Goal: Information Seeking & Learning: Learn about a topic

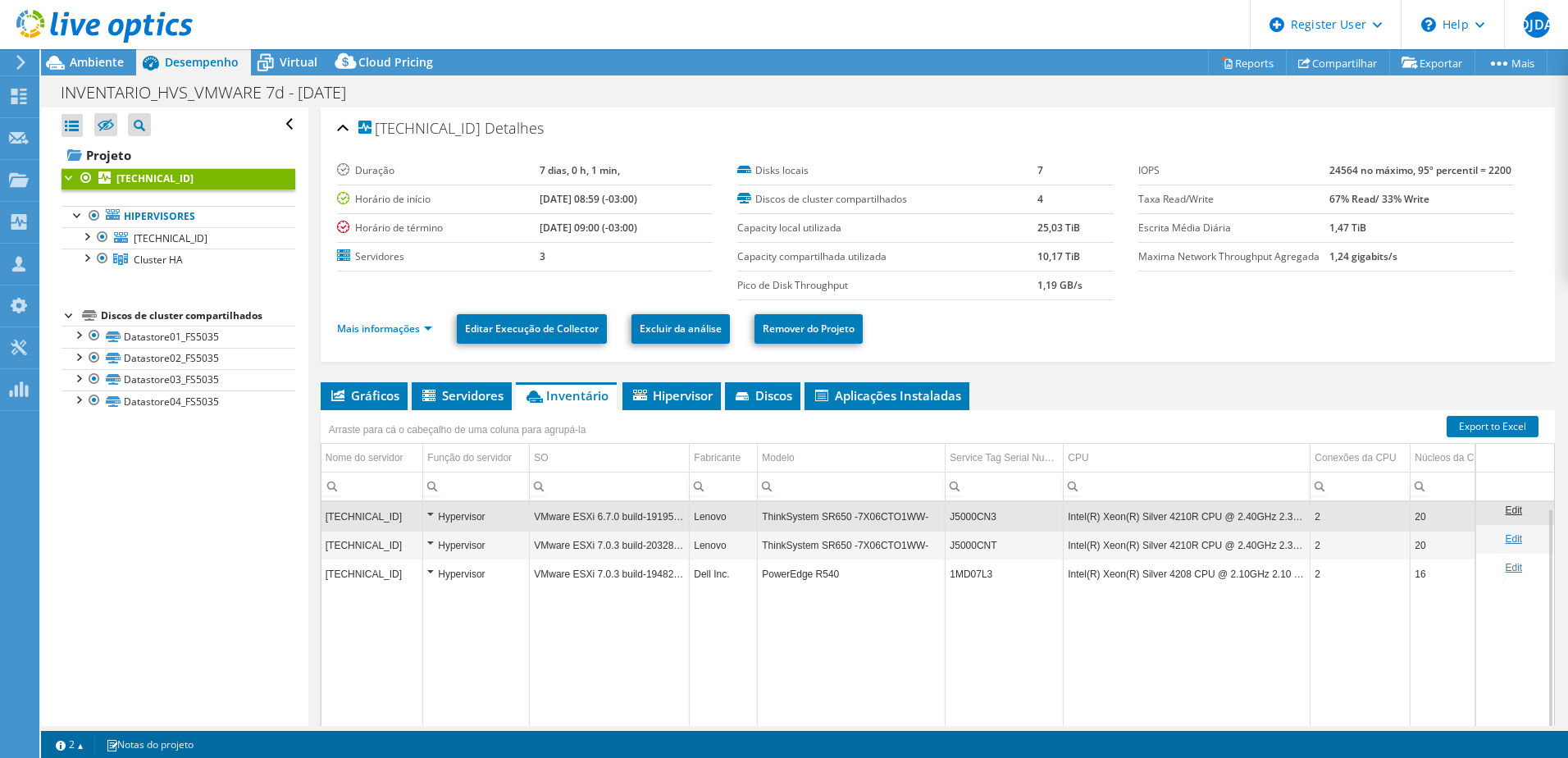
select select "USD"
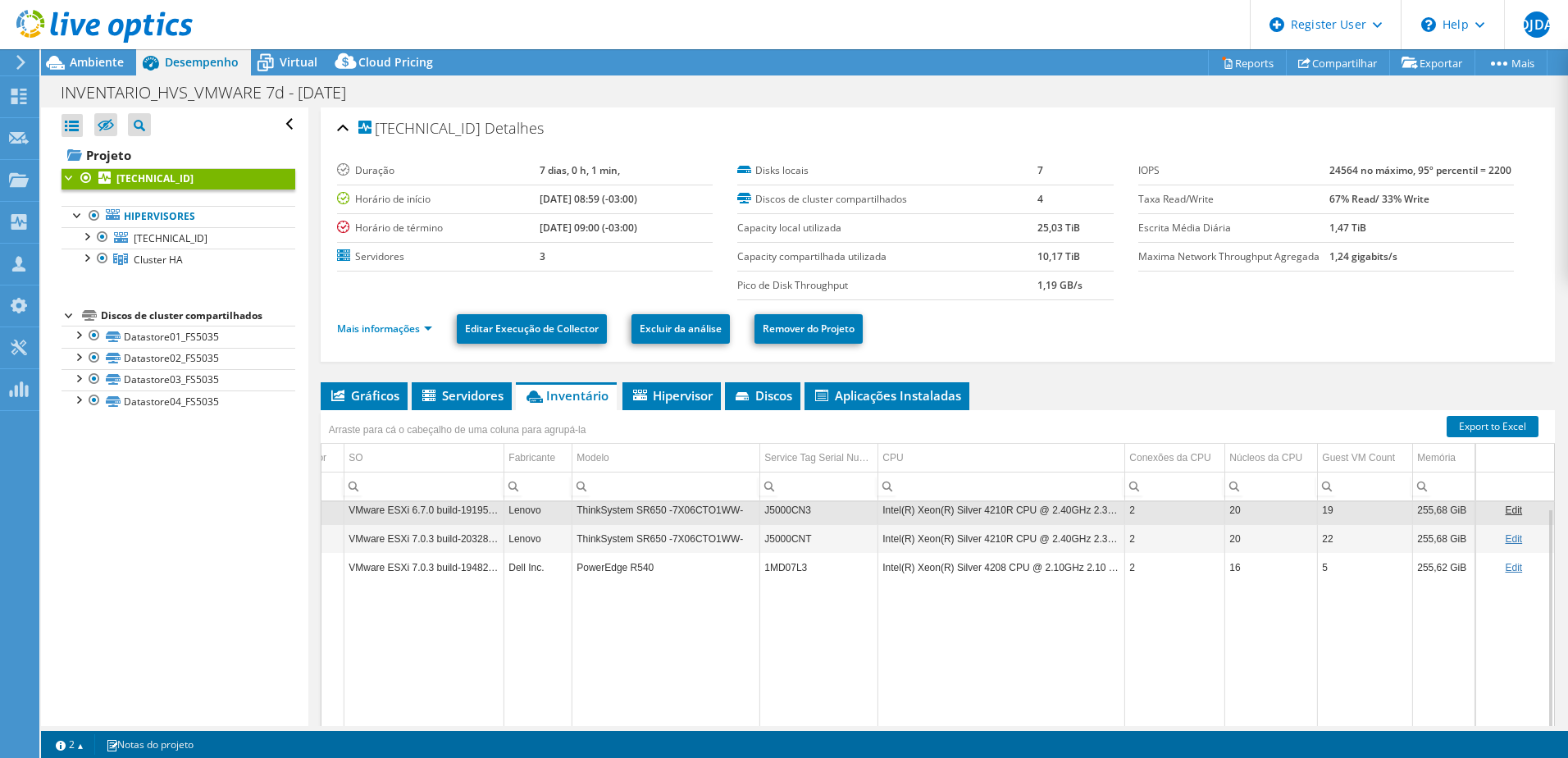
click at [614, 617] on td "Data grid" at bounding box center [665, 666] width 188 height 169
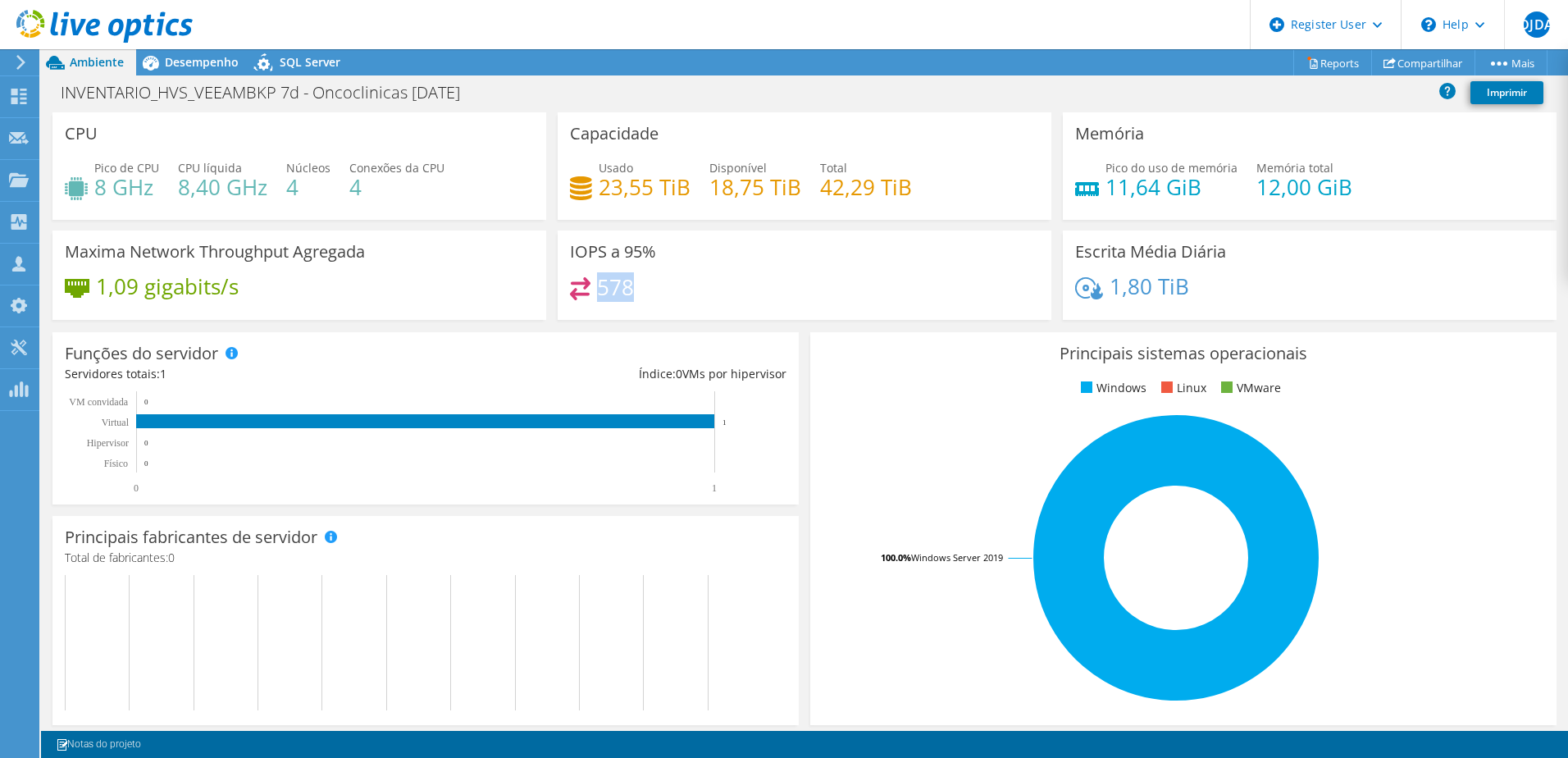
drag, startPoint x: 626, startPoint y: 291, endPoint x: 593, endPoint y: 299, distance: 34.0
click at [597, 296] on h4 "578" at bounding box center [615, 287] width 37 height 18
click at [224, 62] on span "Desempenho" at bounding box center [201, 62] width 74 height 16
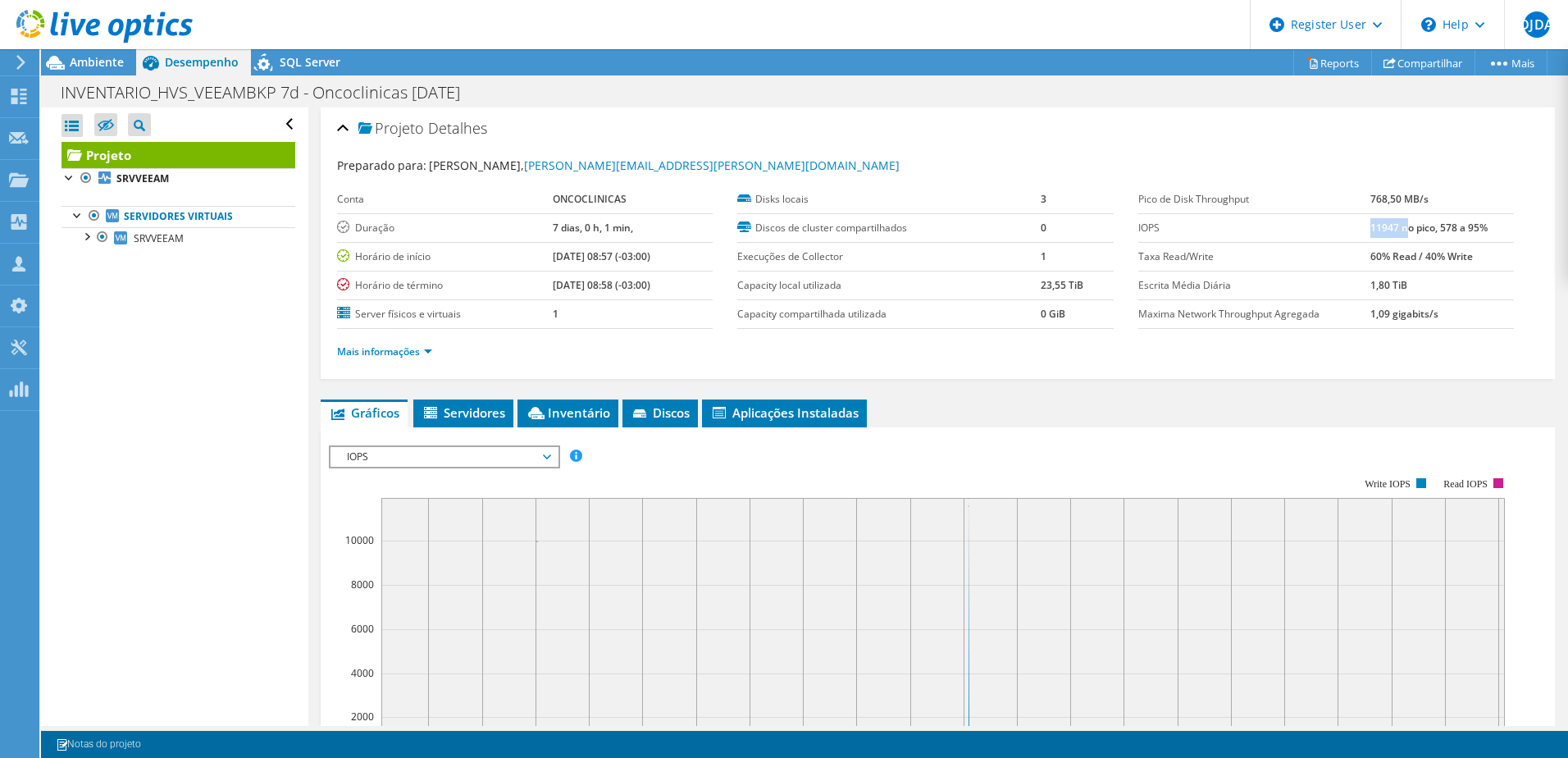
drag, startPoint x: 1360, startPoint y: 227, endPoint x: 1397, endPoint y: 226, distance: 37.0
click at [1397, 226] on b "11947 no pico, 578 a 95%" at bounding box center [1428, 227] width 117 height 14
drag, startPoint x: 1397, startPoint y: 226, endPoint x: 1511, endPoint y: 337, distance: 159.1
click at [1511, 337] on div "Mais informações" at bounding box center [938, 352] width 1201 height 46
click at [87, 62] on span "Ambiente" at bounding box center [96, 62] width 55 height 16
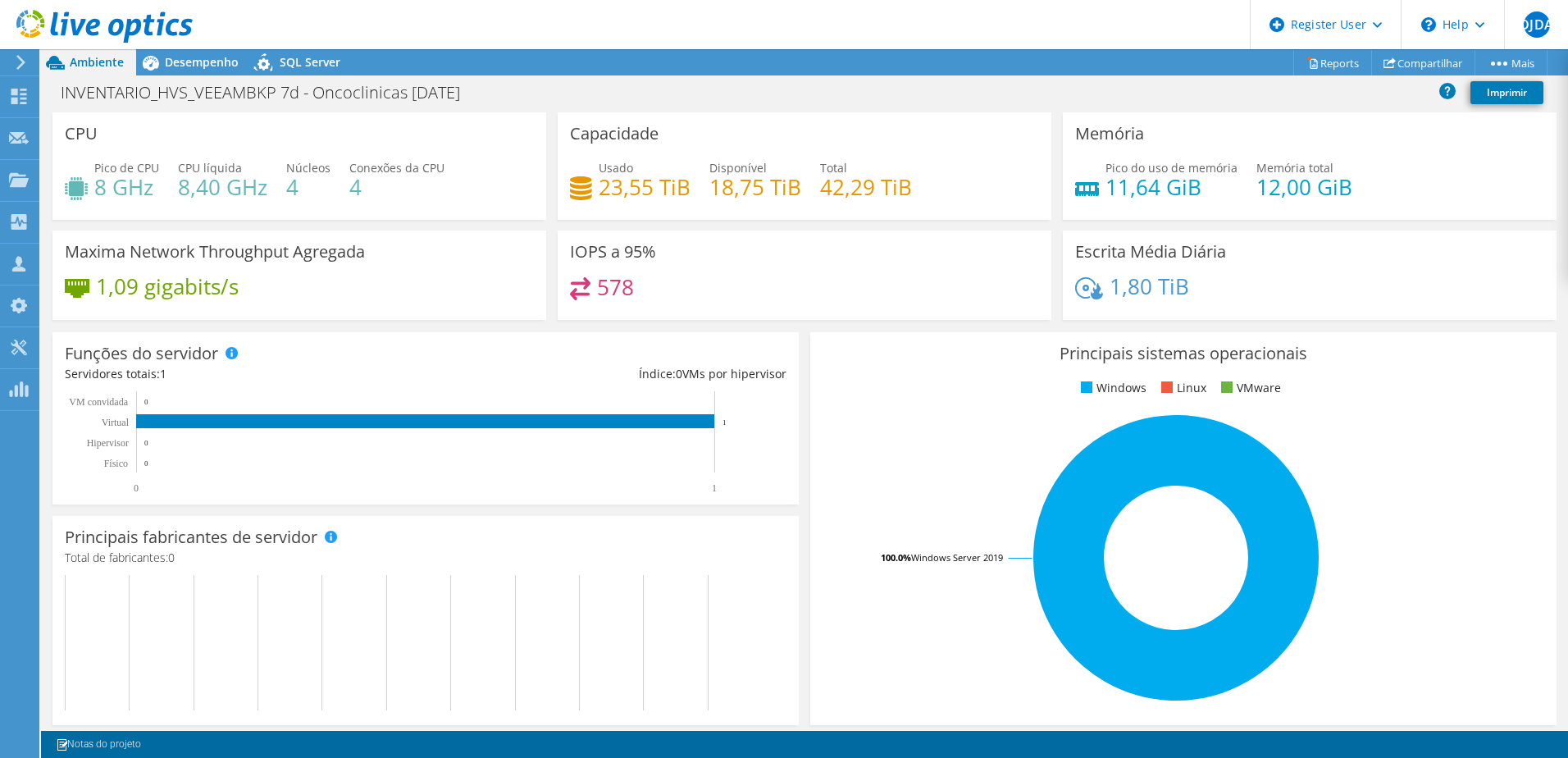
click at [185, 53] on div at bounding box center [96, 27] width 193 height 55
click at [188, 64] on span "Desempenho" at bounding box center [201, 62] width 74 height 16
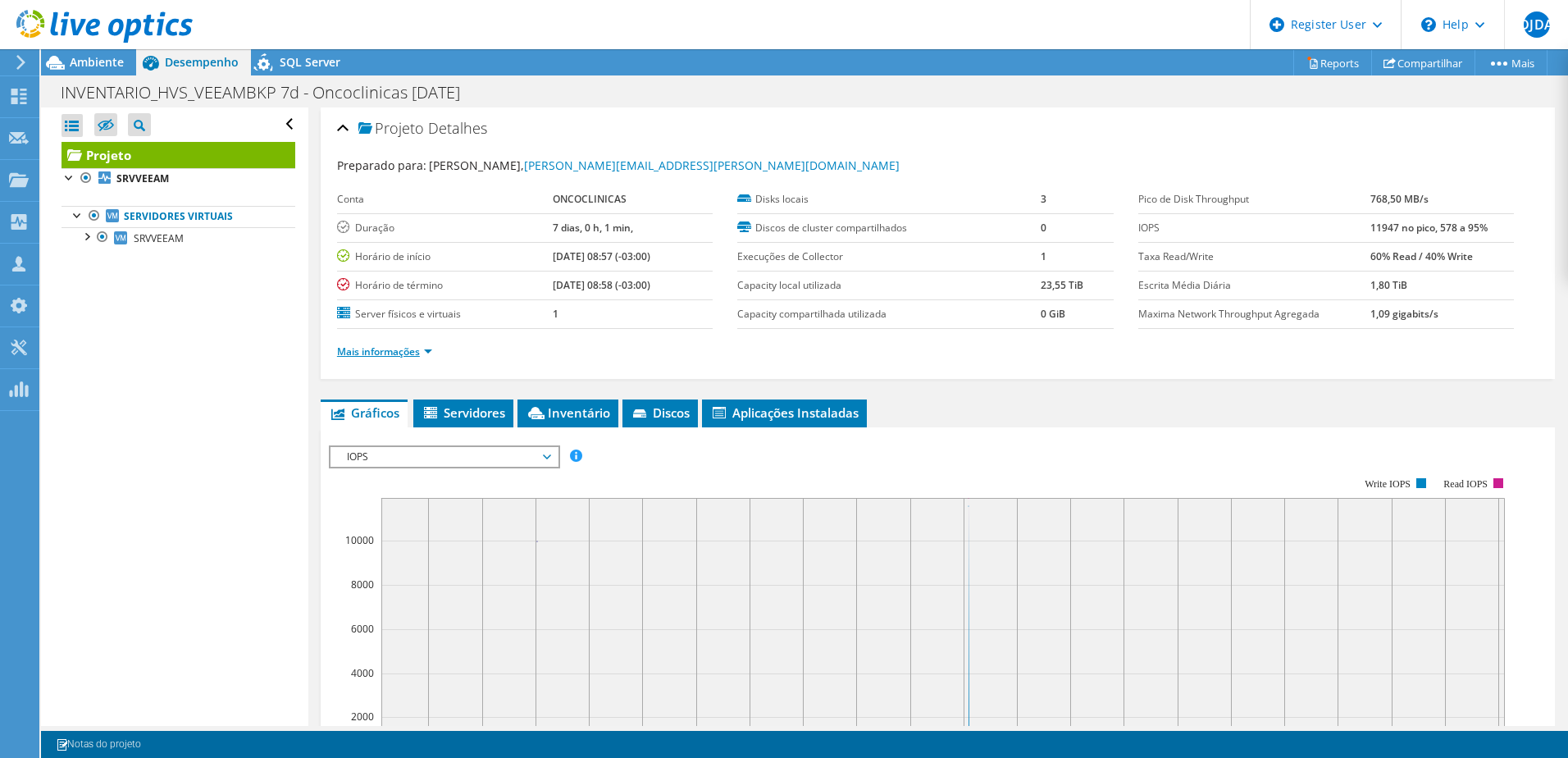
click at [424, 350] on link "Mais informações" at bounding box center [384, 351] width 95 height 14
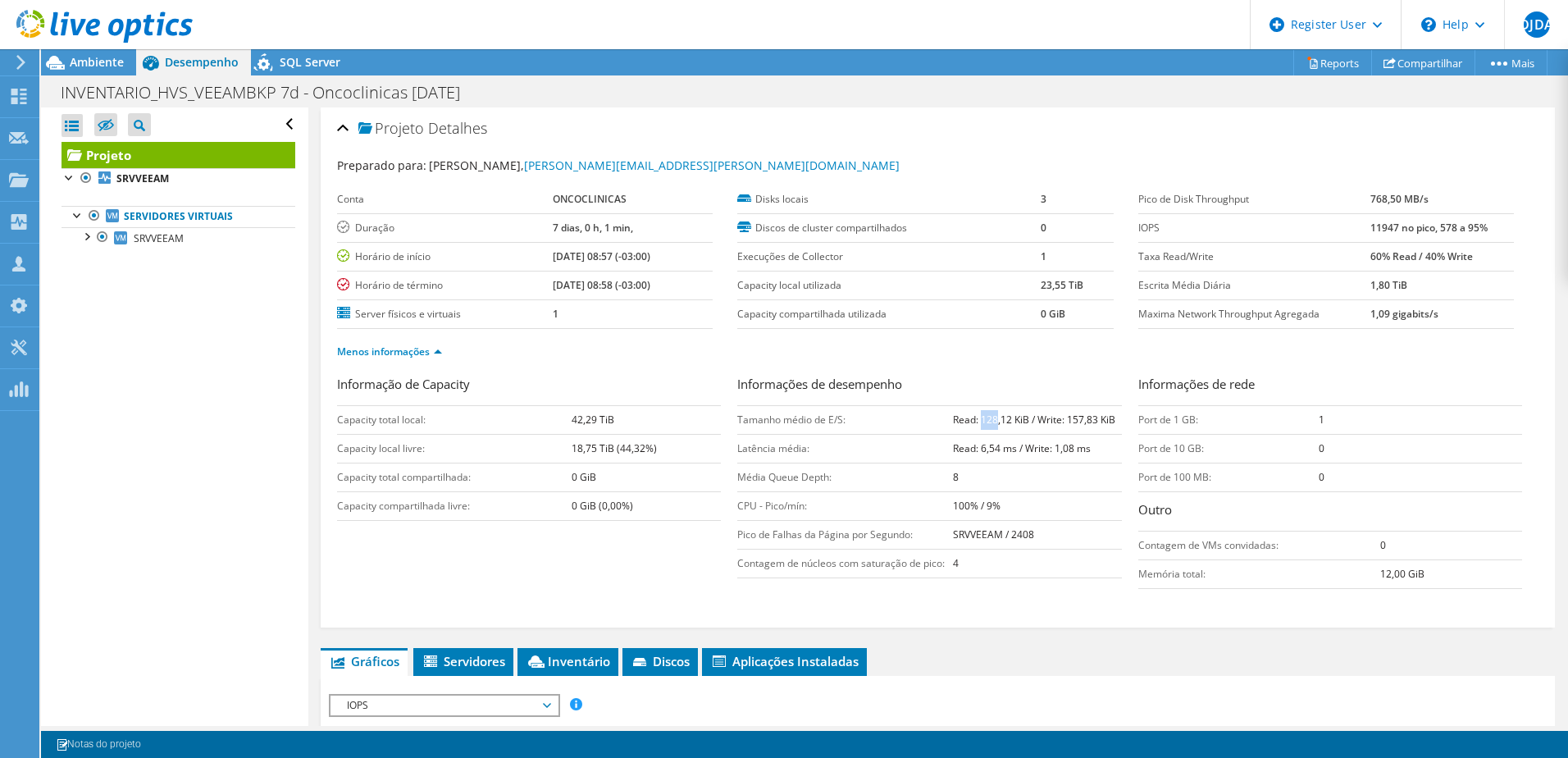
drag, startPoint x: 976, startPoint y: 421, endPoint x: 992, endPoint y: 423, distance: 16.1
click at [992, 423] on b "Read: 128,12 KiB / Write: 157,83 KiB" at bounding box center [1034, 419] width 163 height 14
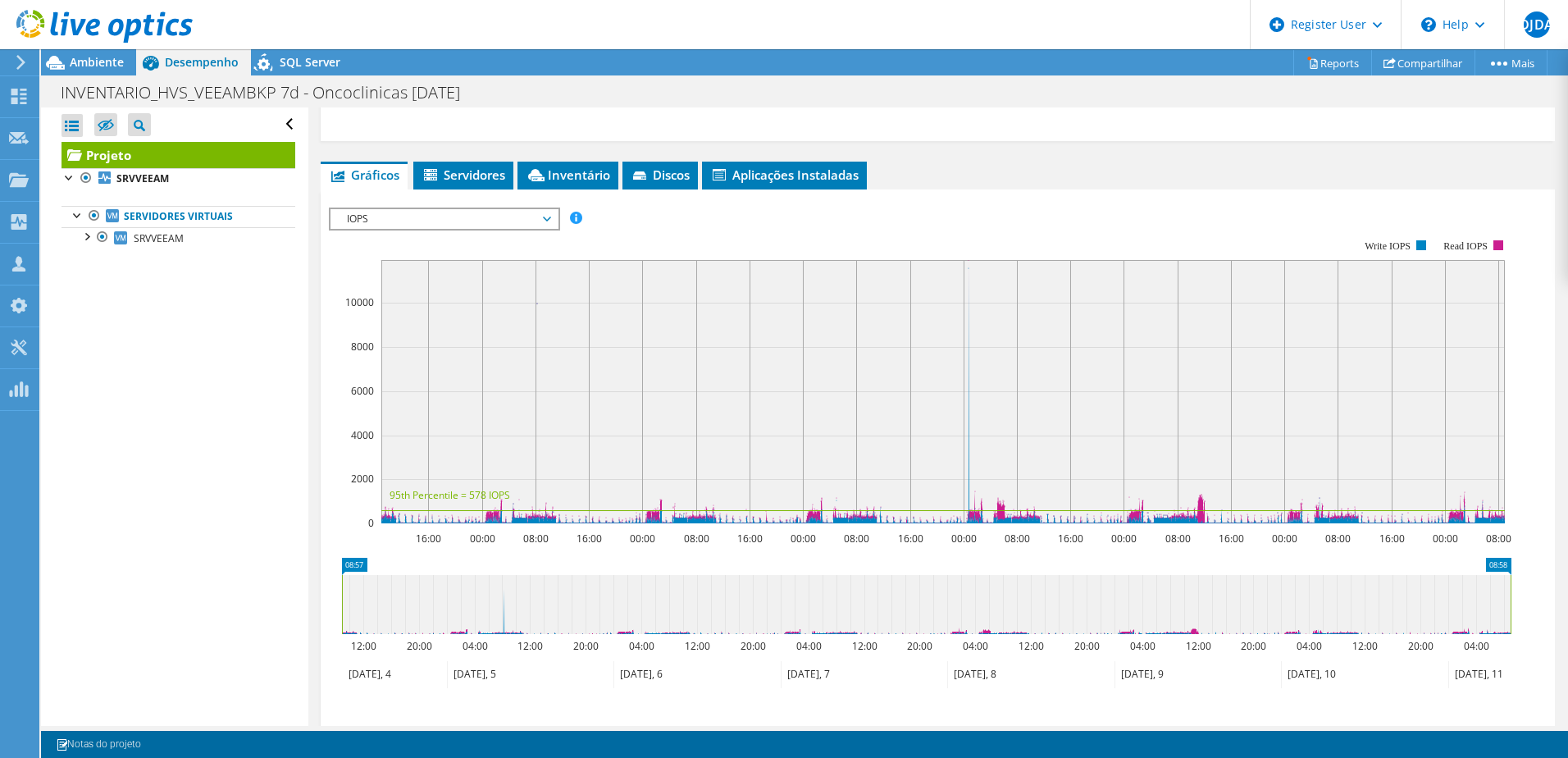
scroll to position [410, 0]
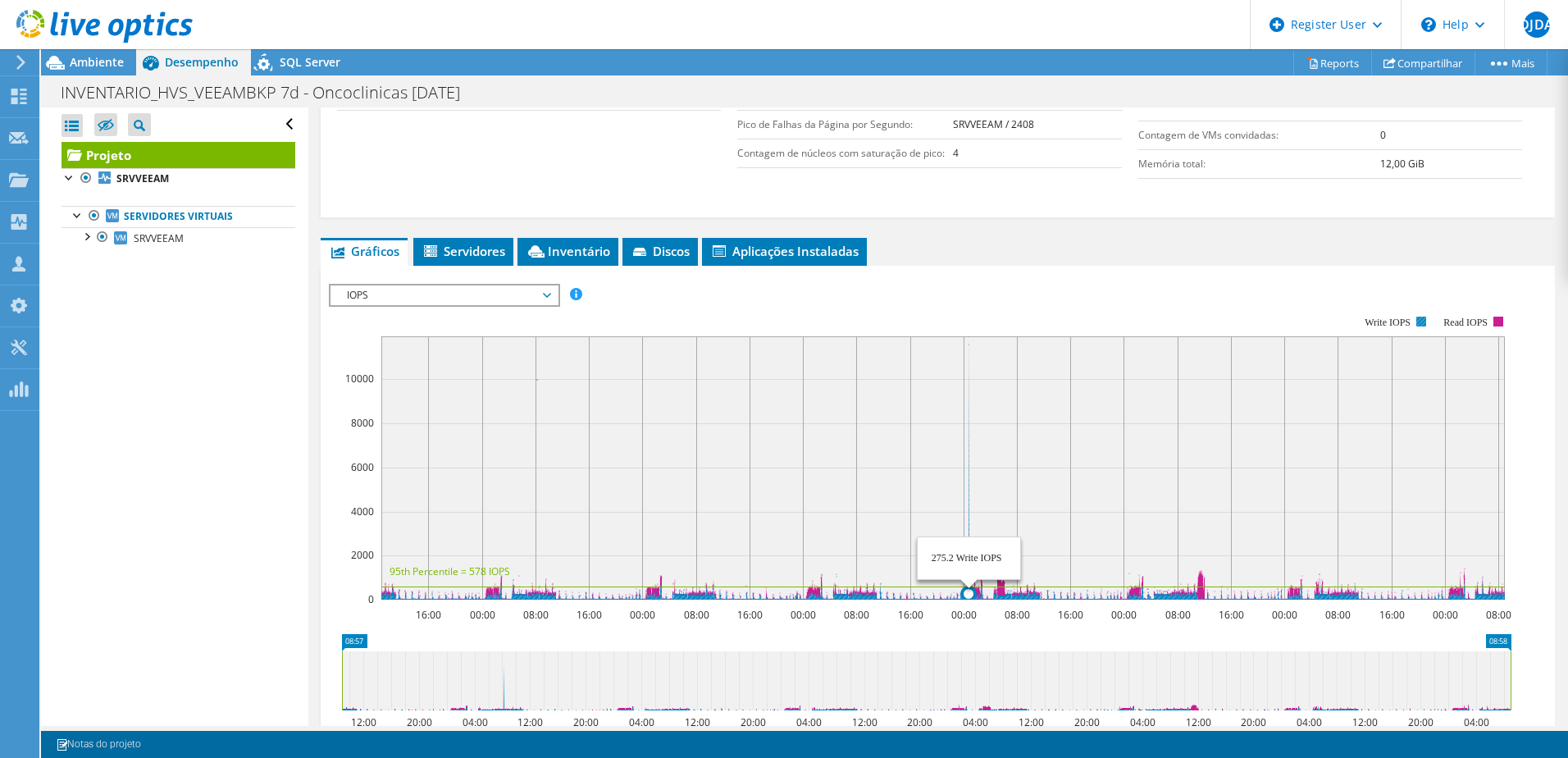
click at [968, 520] on icon at bounding box center [943, 472] width 1124 height 255
click at [528, 303] on span "IOPS" at bounding box center [444, 295] width 211 height 19
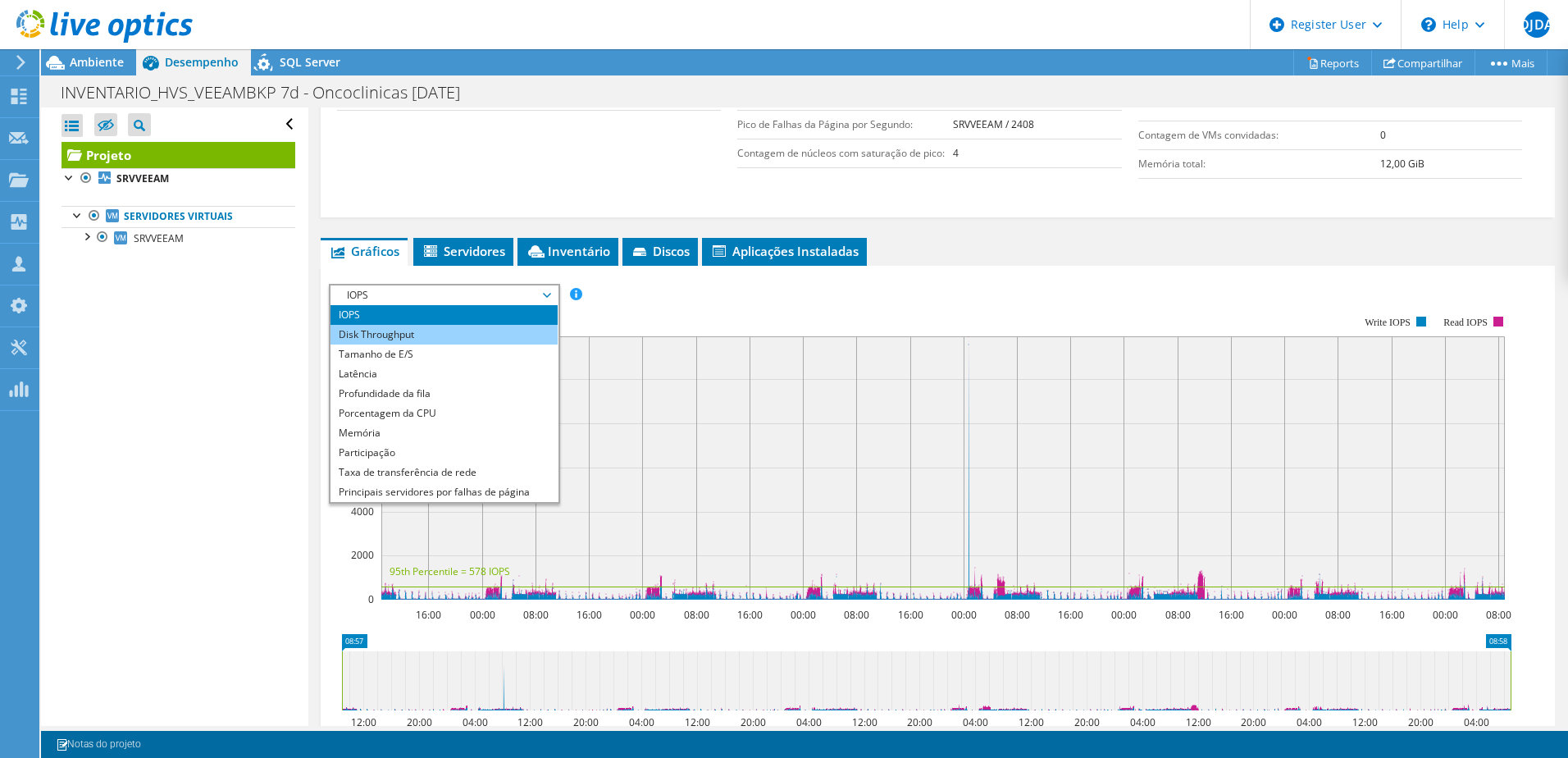
click at [504, 329] on li "Disk Throughput" at bounding box center [444, 334] width 227 height 19
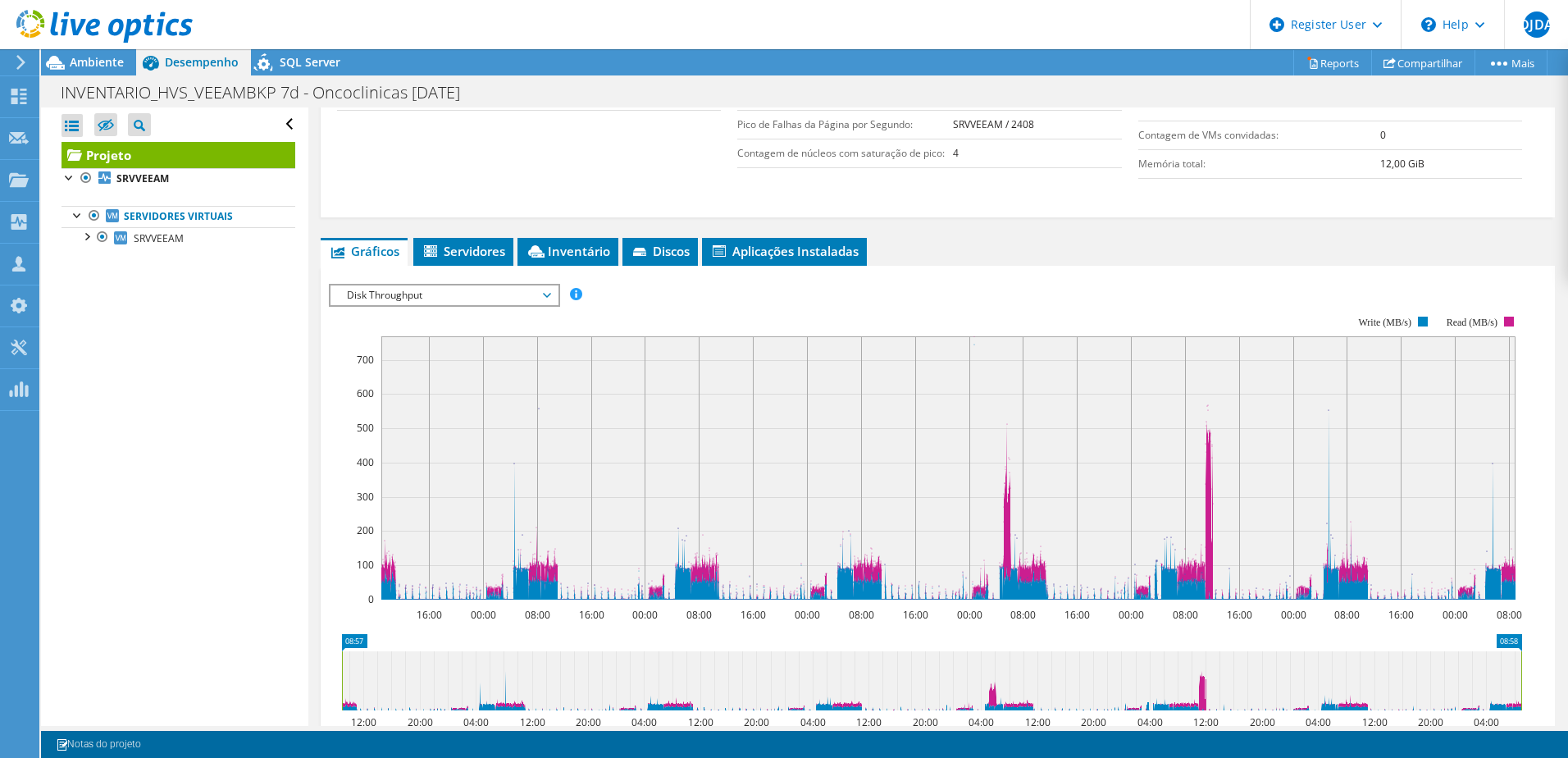
click at [512, 302] on span "Disk Throughput" at bounding box center [444, 295] width 211 height 19
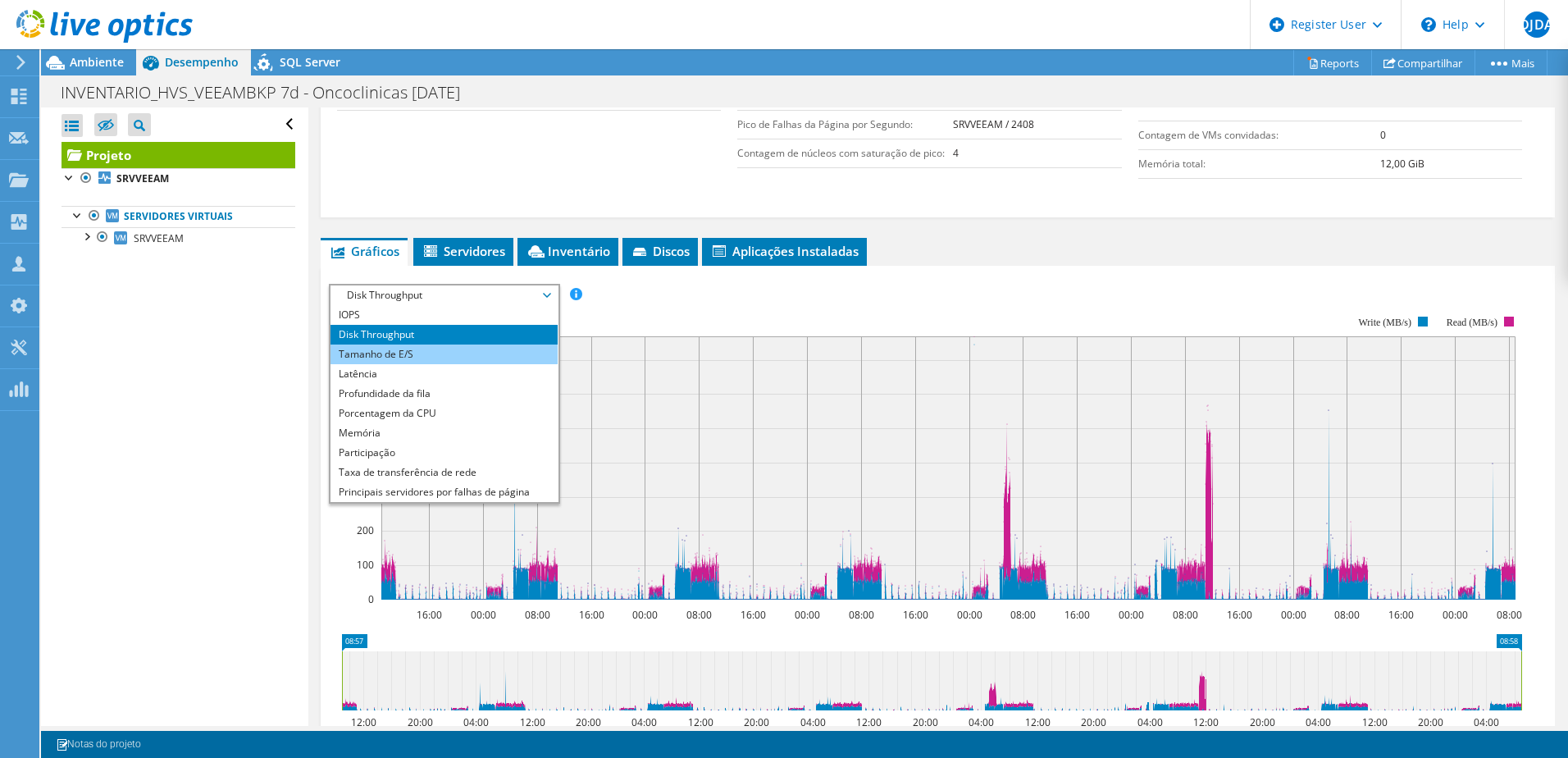
click at [487, 345] on li "Tamanho de E/S" at bounding box center [444, 354] width 227 height 19
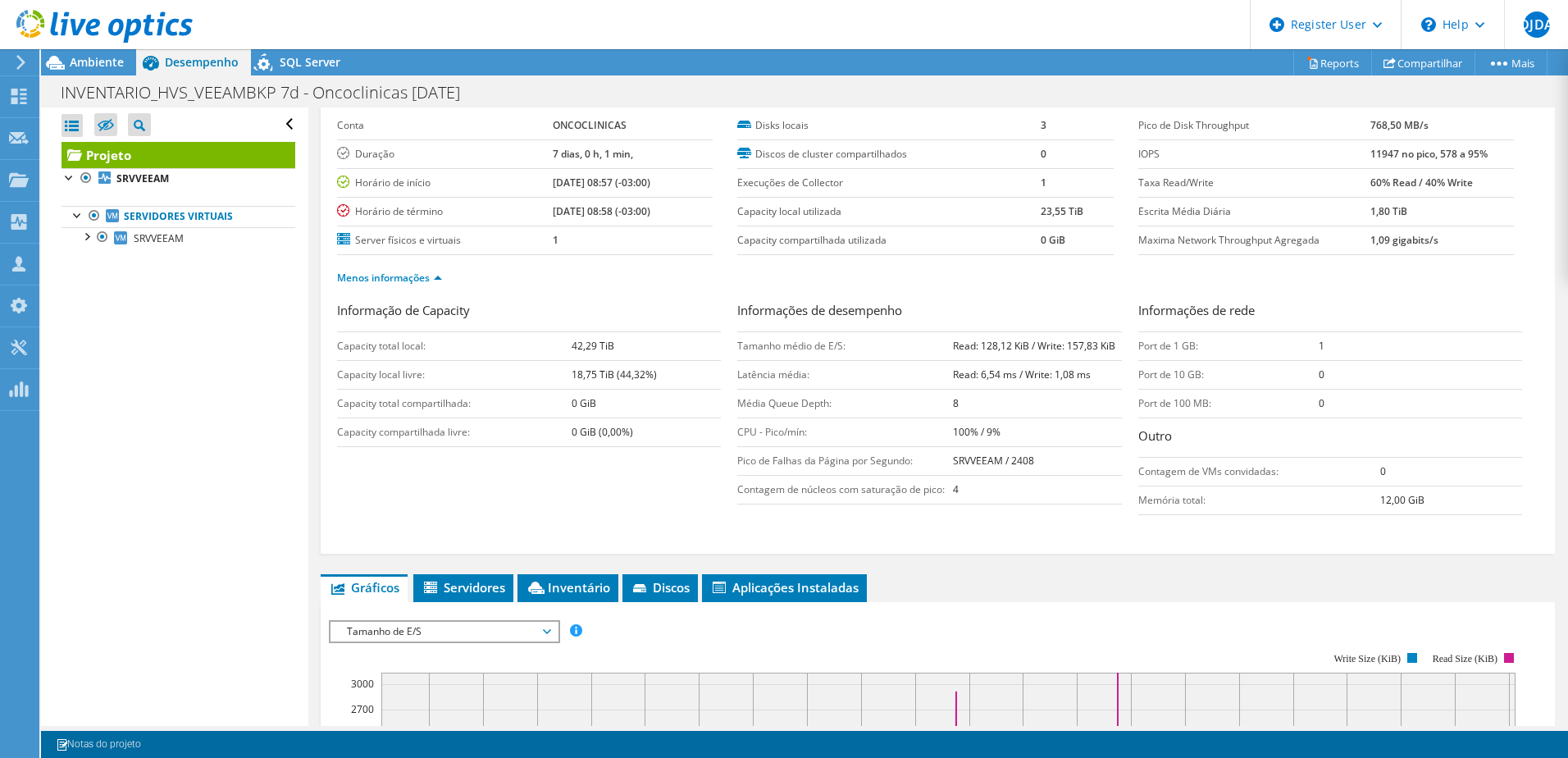
scroll to position [164, 0]
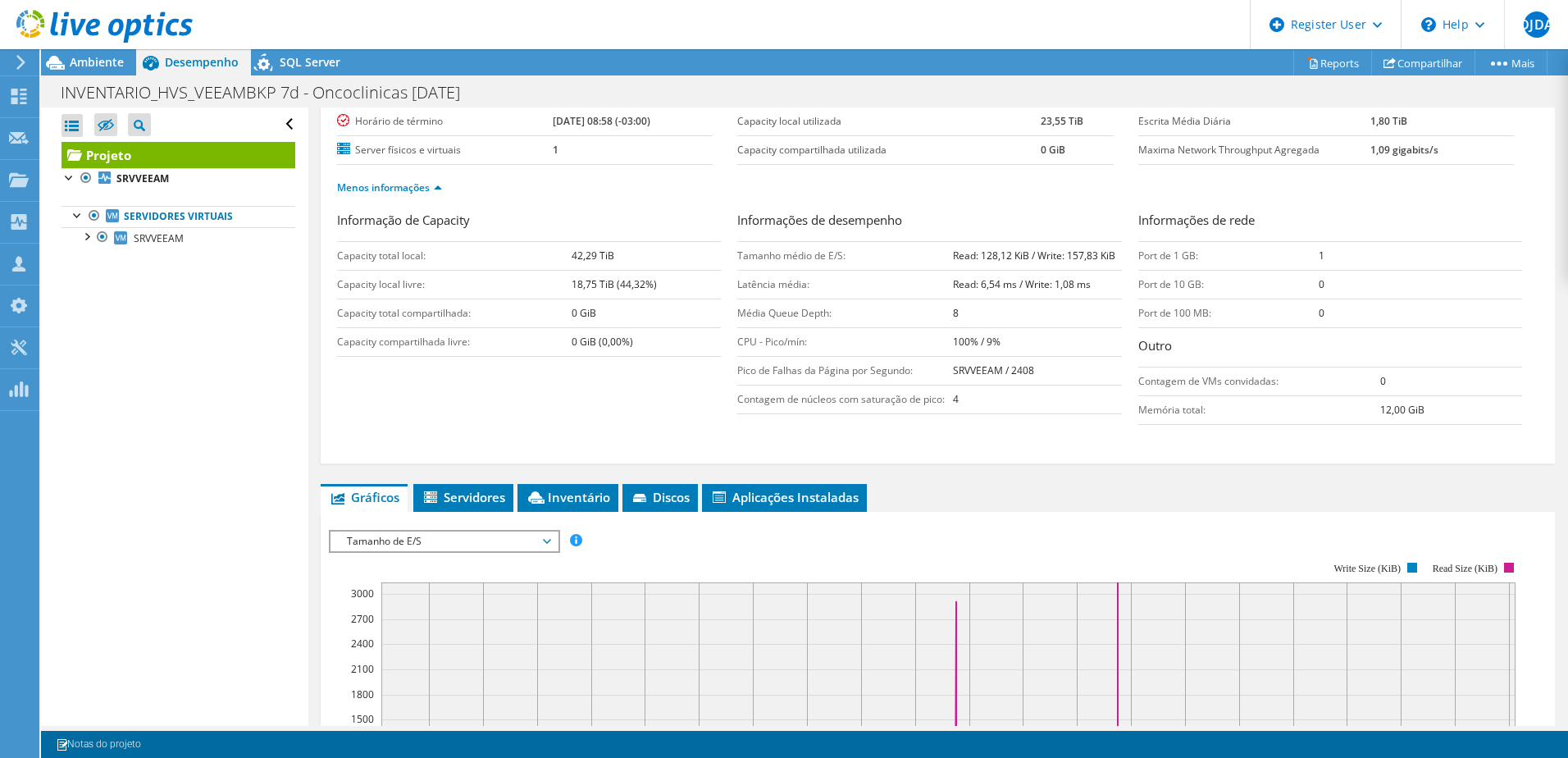
click at [481, 530] on div "Tamanho de E/S IOPS Disk Throughput Tamanho de E/S Latência Profundidade da fil…" at bounding box center [444, 541] width 231 height 23
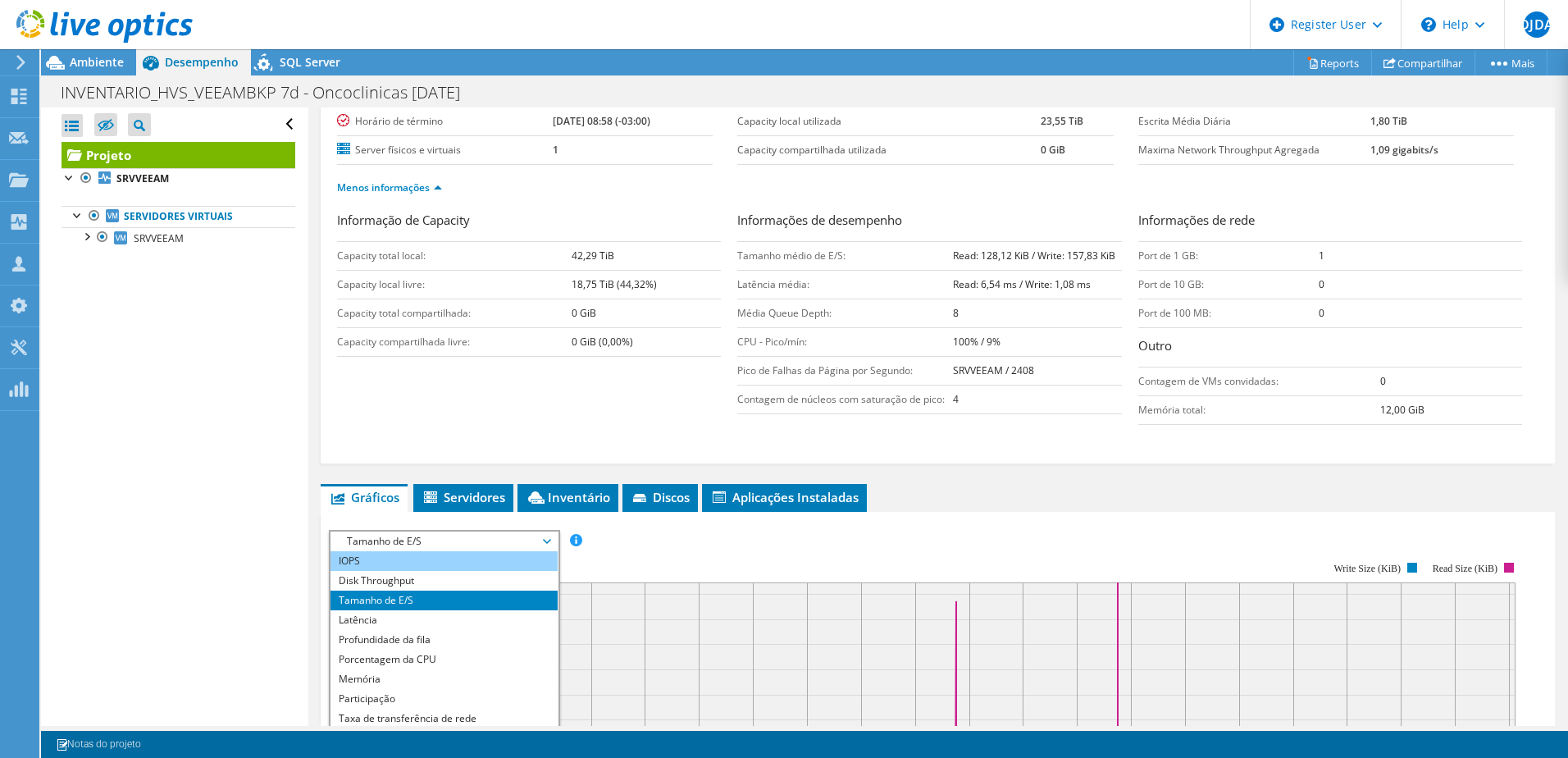
click at [450, 567] on li "IOPS" at bounding box center [444, 560] width 227 height 19
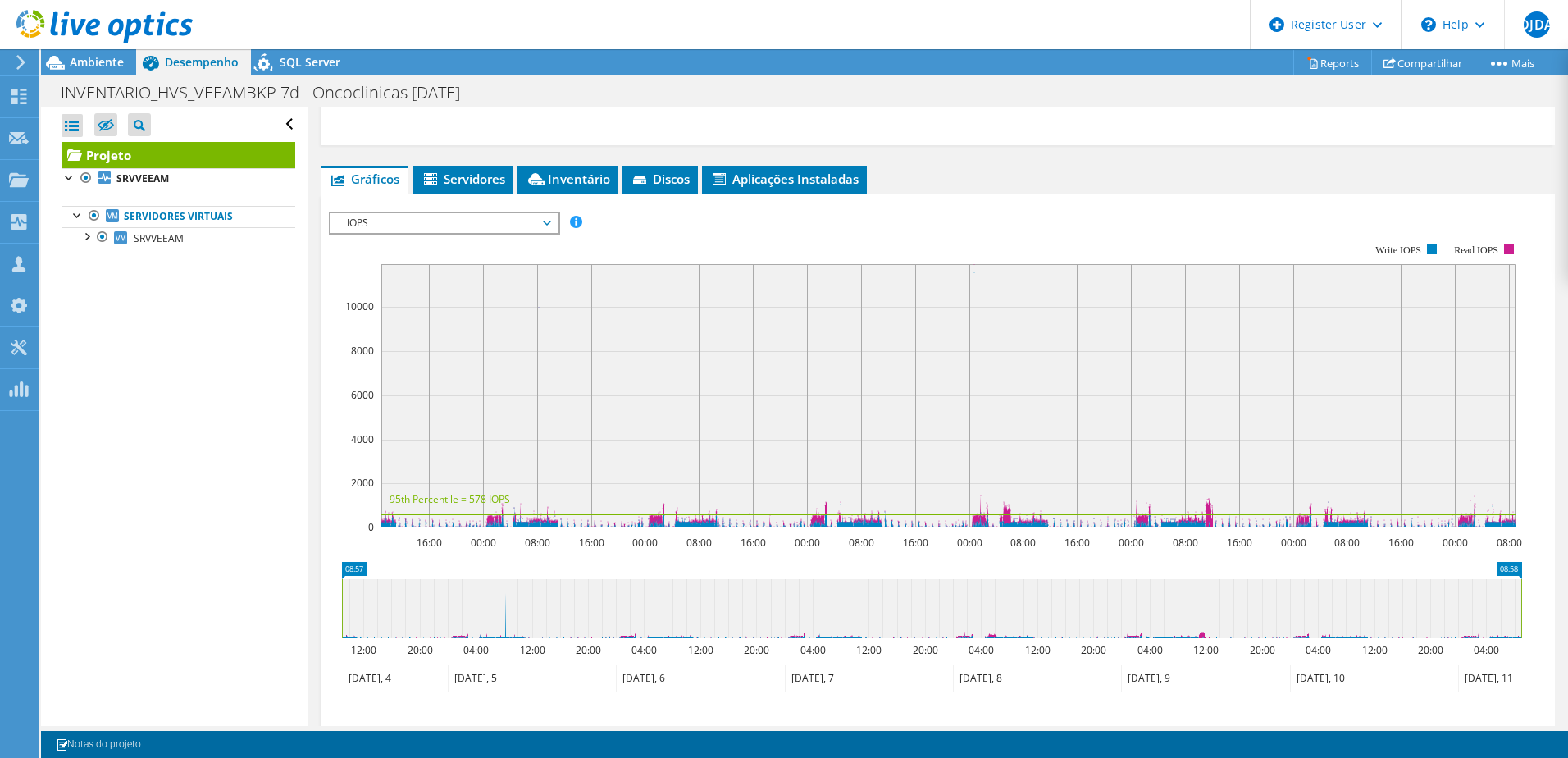
scroll to position [492, 0]
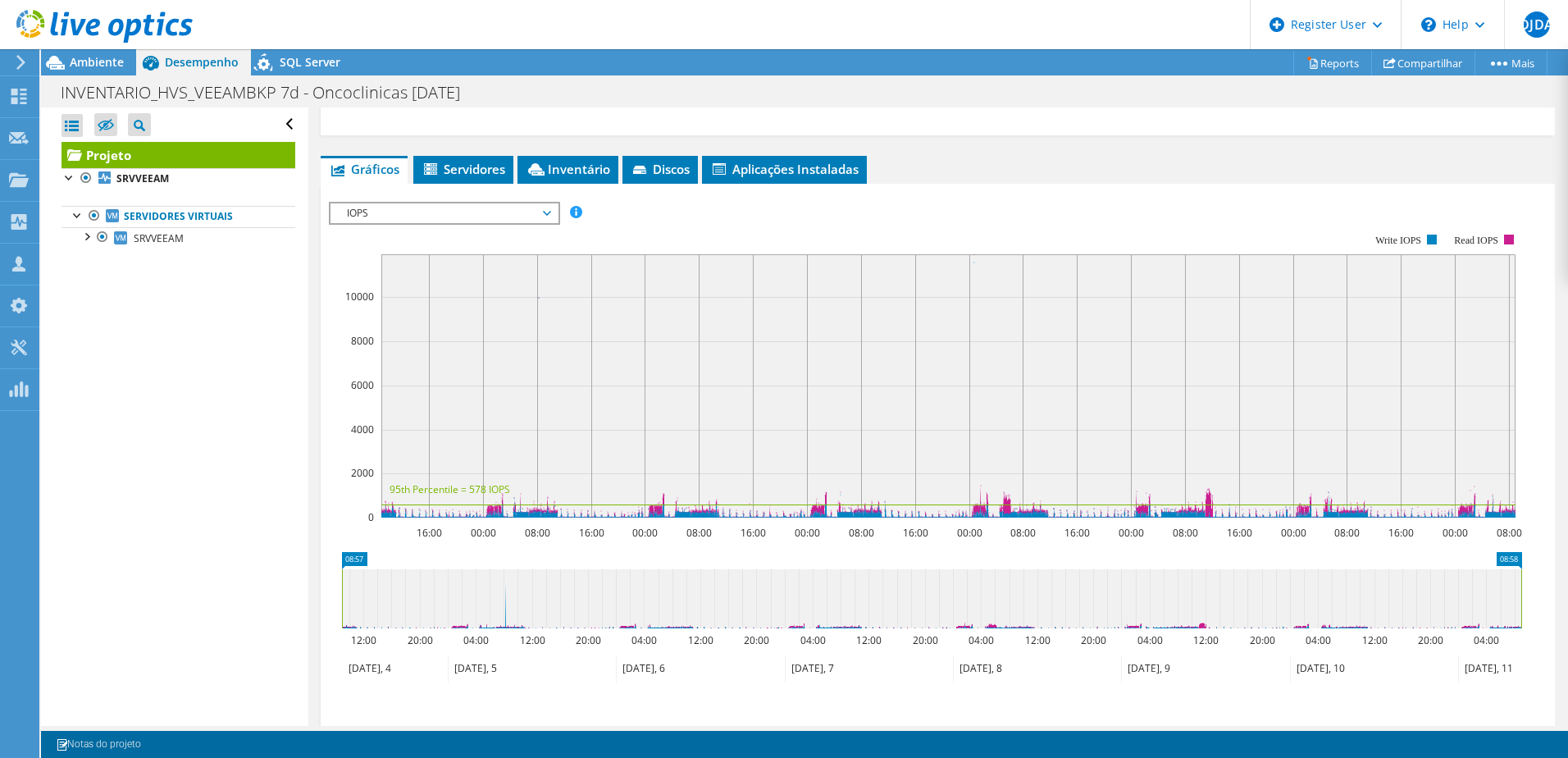
click at [982, 447] on rect at bounding box center [948, 385] width 1134 height 263
click at [972, 263] on circle at bounding box center [974, 263] width 13 height 13
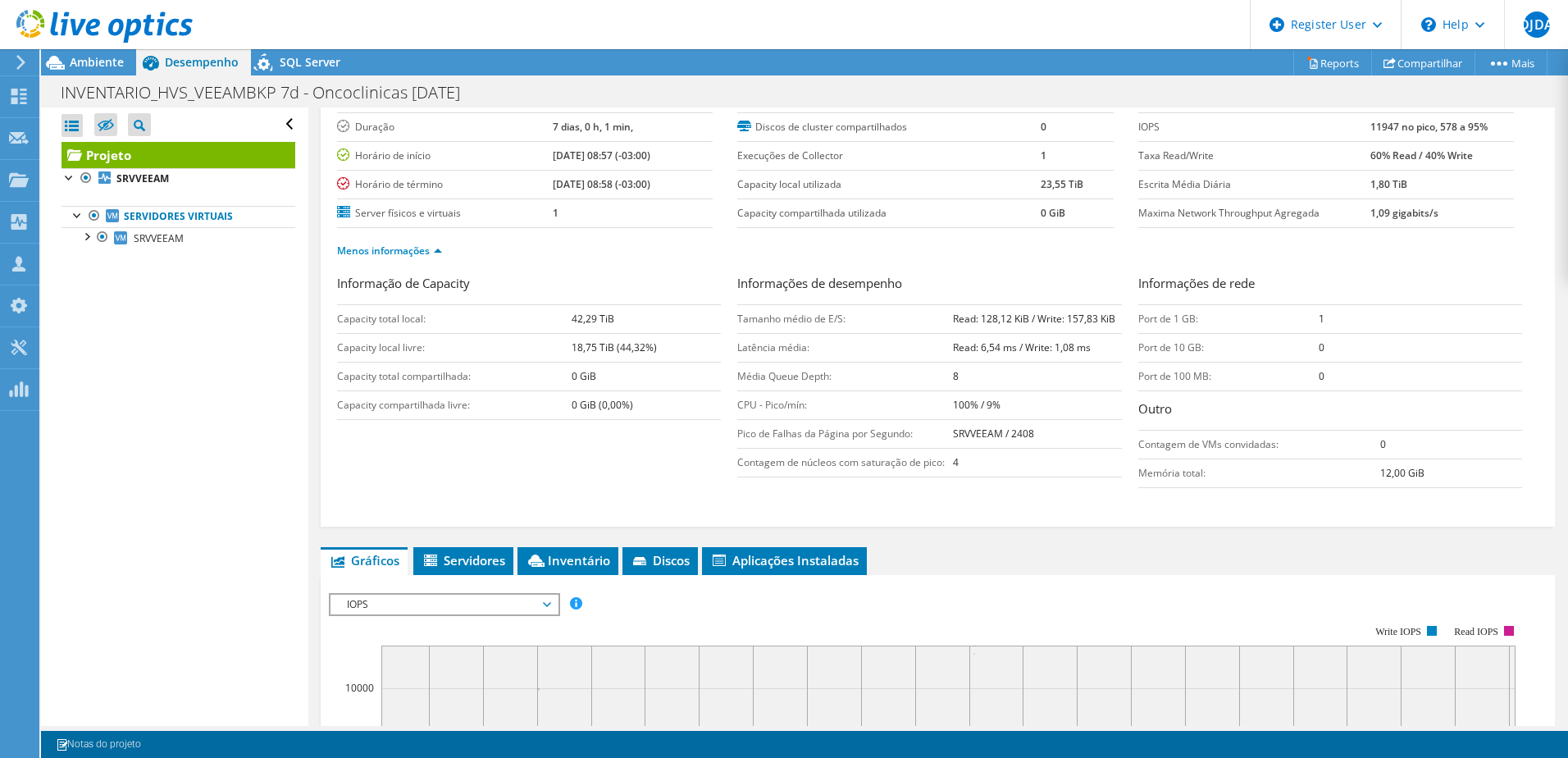
scroll to position [0, 0]
